Goal: Find specific page/section

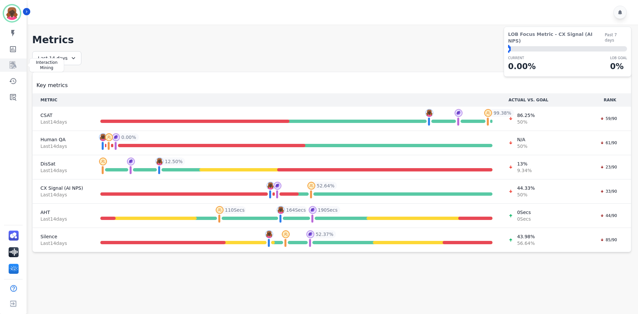
click at [14, 69] on link "Sidebar" at bounding box center [14, 65] width 26 height 13
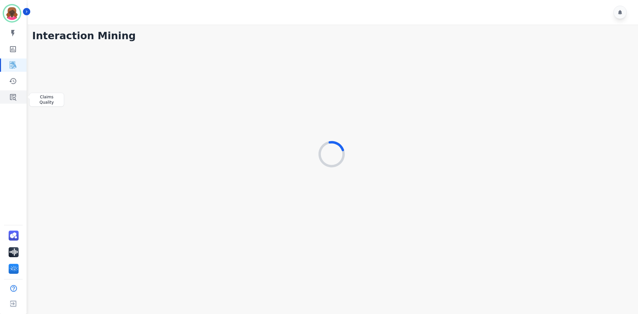
click at [12, 99] on icon "Sidebar" at bounding box center [13, 97] width 8 height 8
